Goal: Navigation & Orientation: Understand site structure

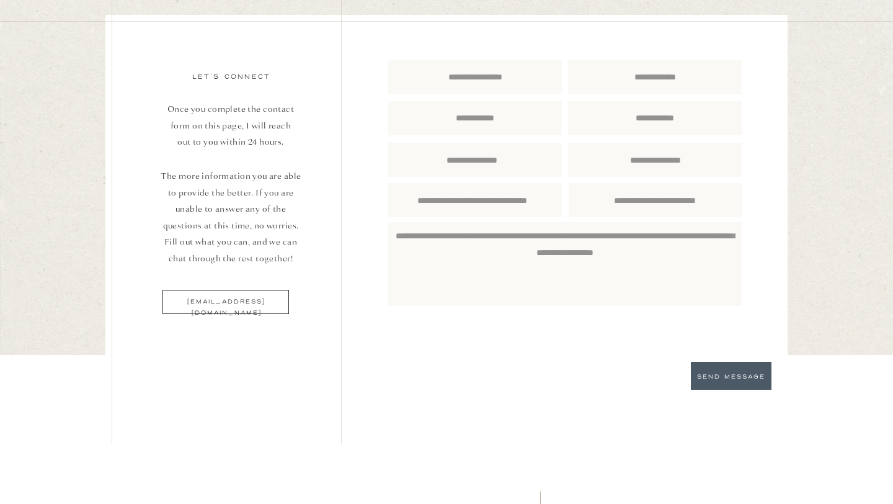
scroll to position [4319, 0]
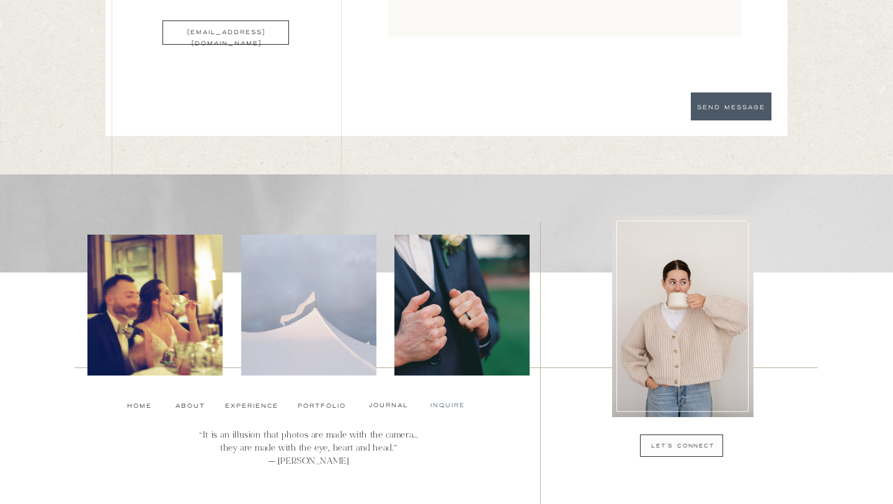
click at [447, 404] on nav "Inquire" at bounding box center [447, 405] width 43 height 10
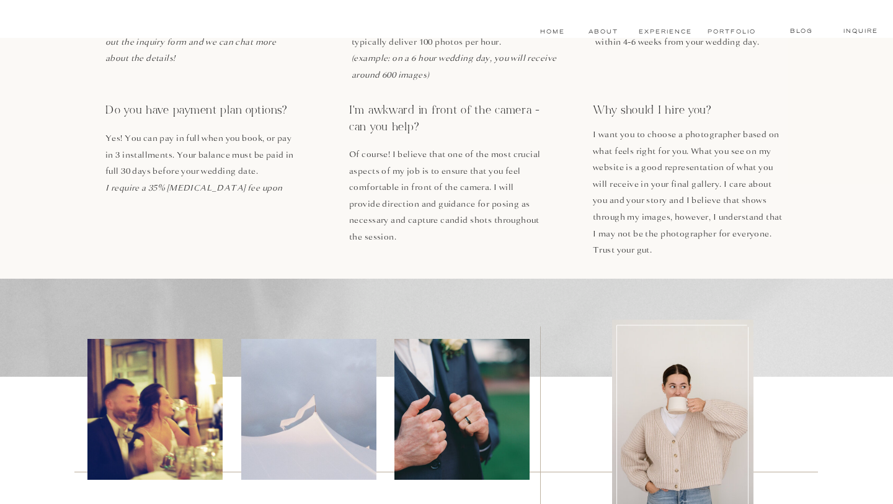
scroll to position [708, 0]
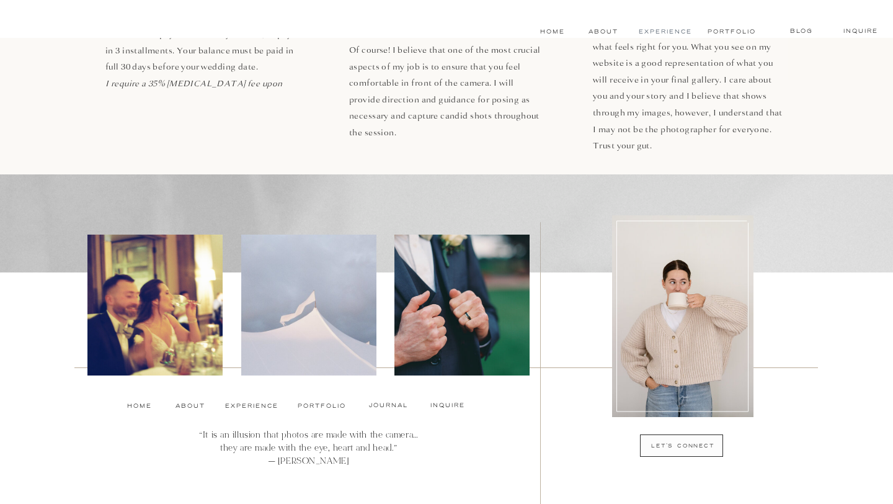
click at [671, 30] on nav "experience" at bounding box center [665, 32] width 55 height 10
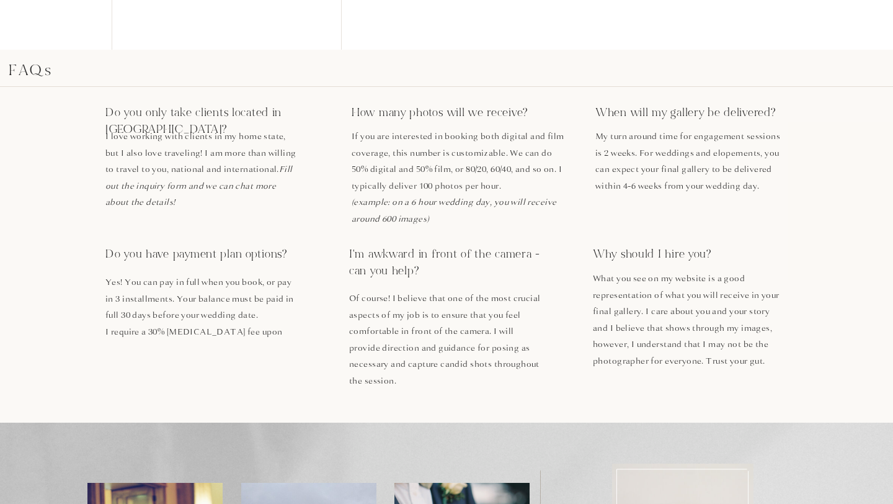
scroll to position [3436, 0]
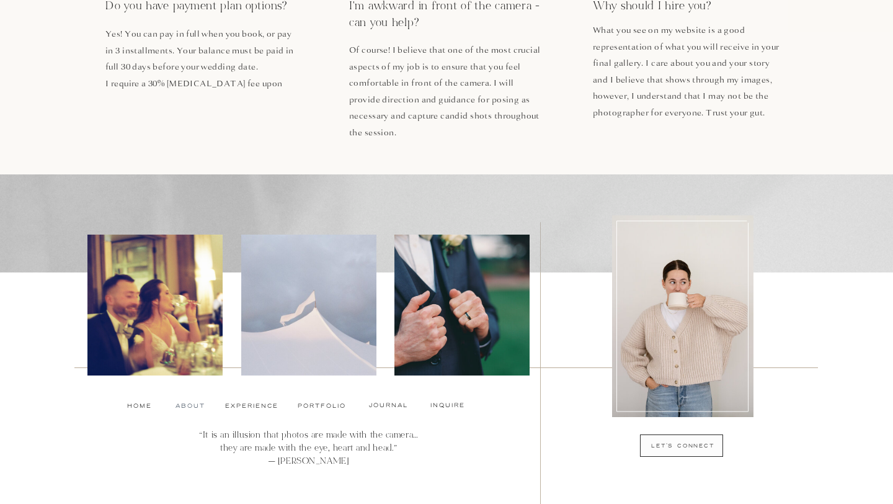
click at [184, 406] on nav "About" at bounding box center [189, 406] width 27 height 10
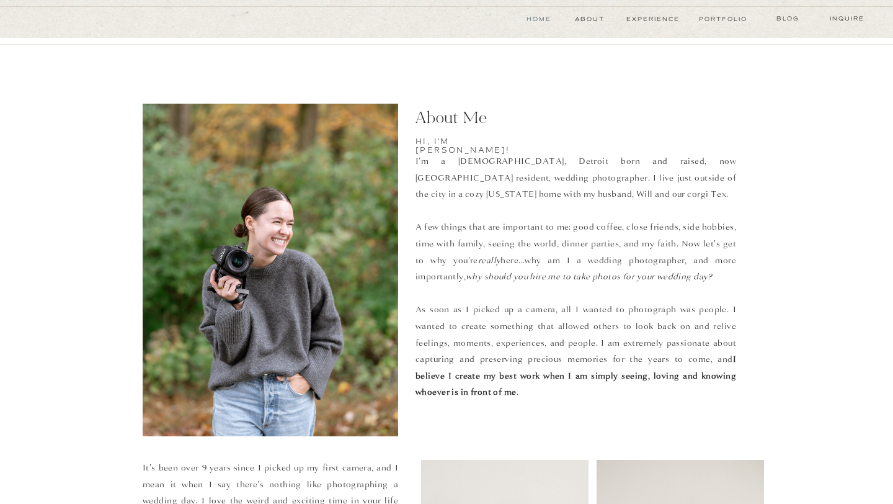
click at [542, 24] on nav "Home" at bounding box center [539, 19] width 28 height 10
